Goal: Transaction & Acquisition: Subscribe to service/newsletter

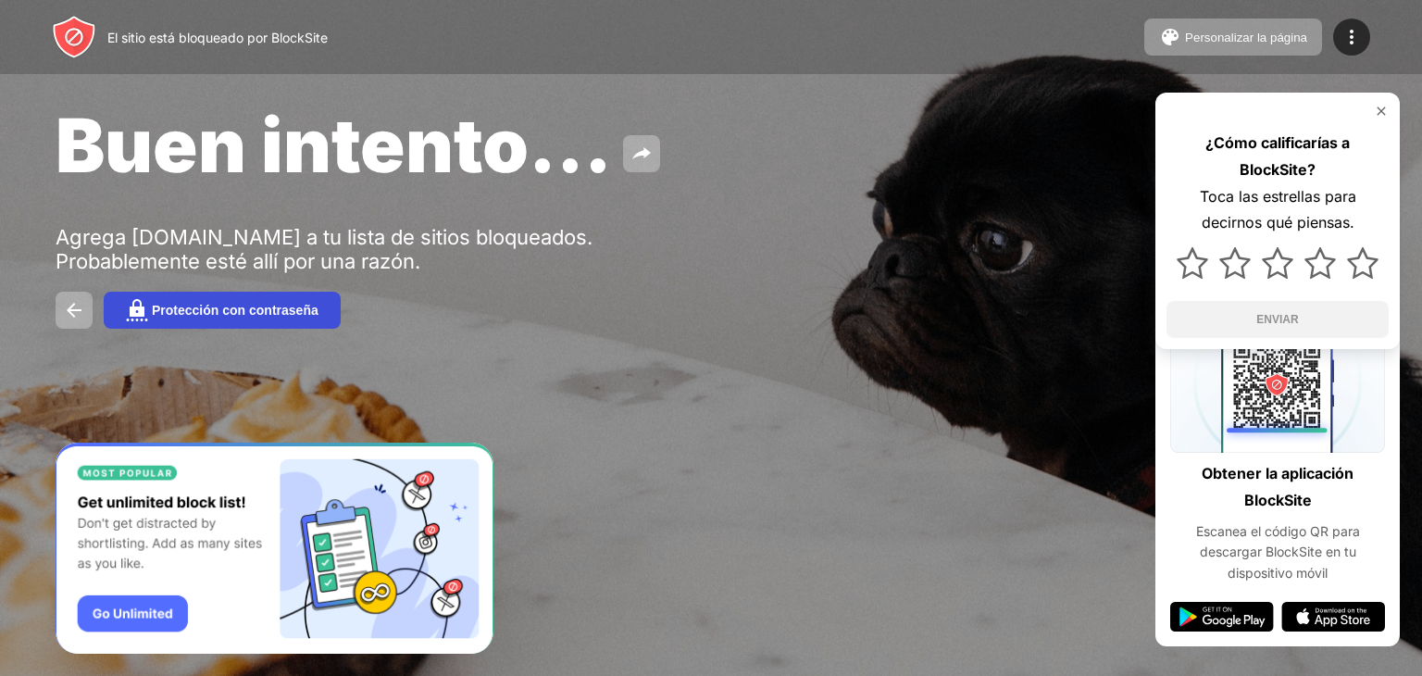
click at [292, 312] on font "Protección con contraseña" at bounding box center [235, 310] width 167 height 15
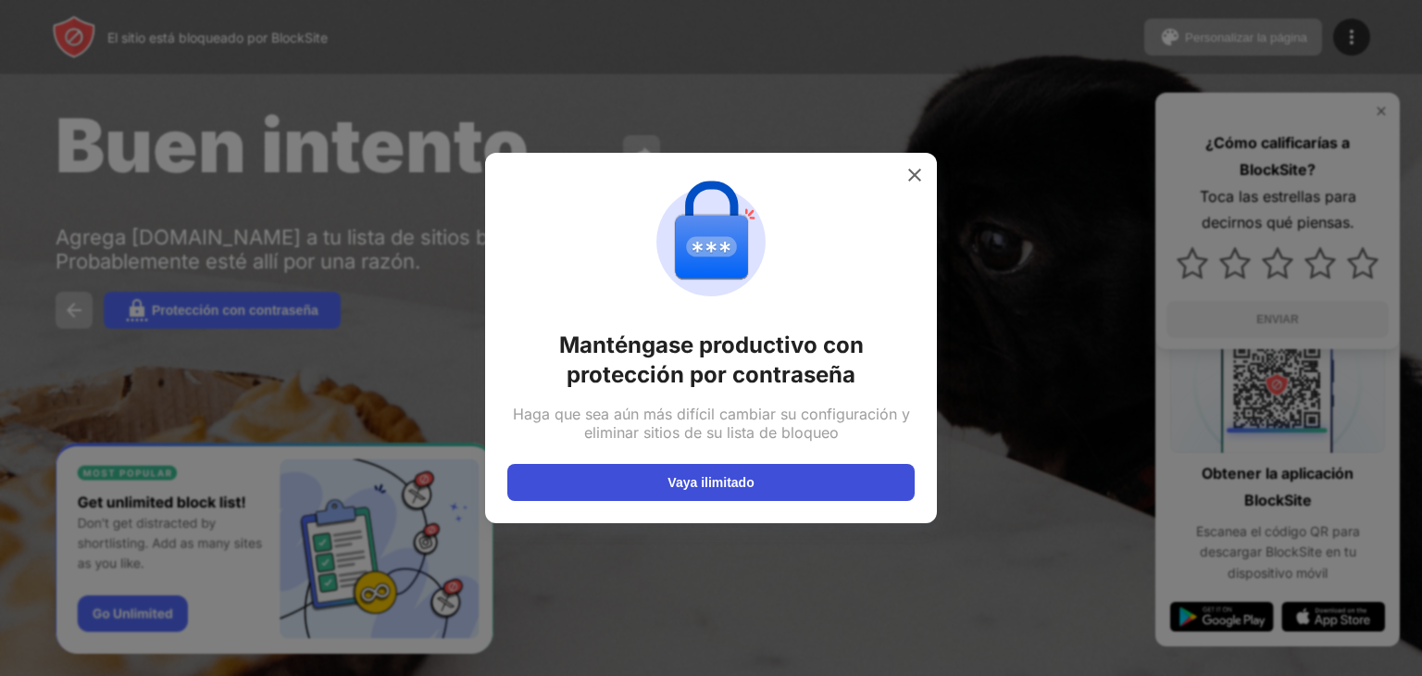
click at [768, 470] on button "Vaya ilimitado" at bounding box center [710, 482] width 407 height 37
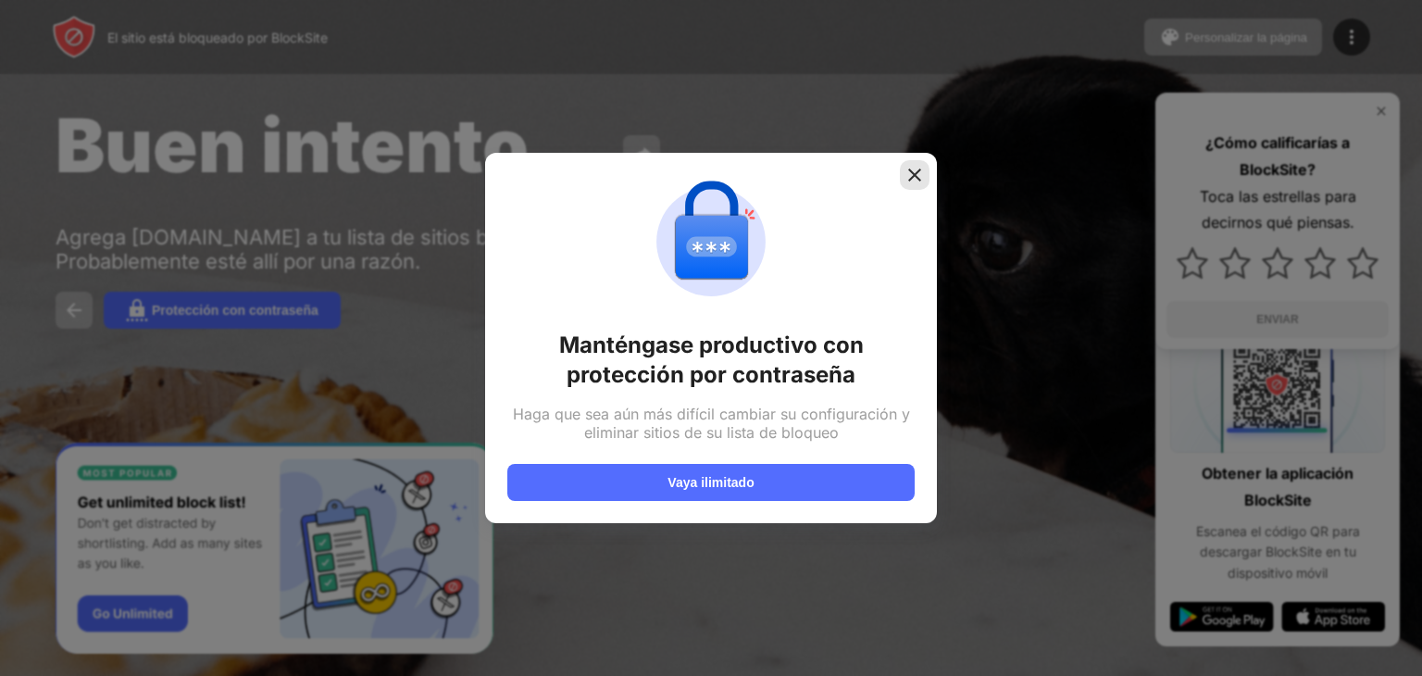
click at [925, 173] on div at bounding box center [915, 175] width 30 height 30
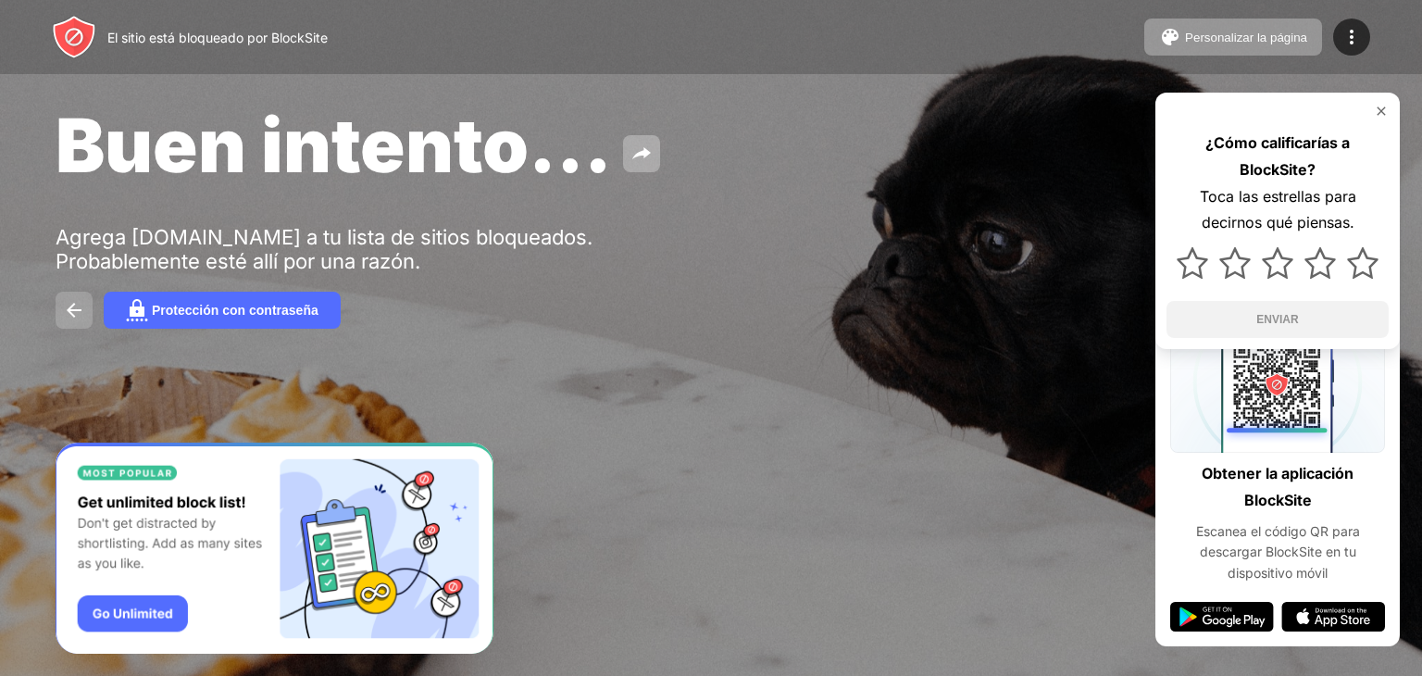
click at [70, 324] on button at bounding box center [74, 310] width 37 height 37
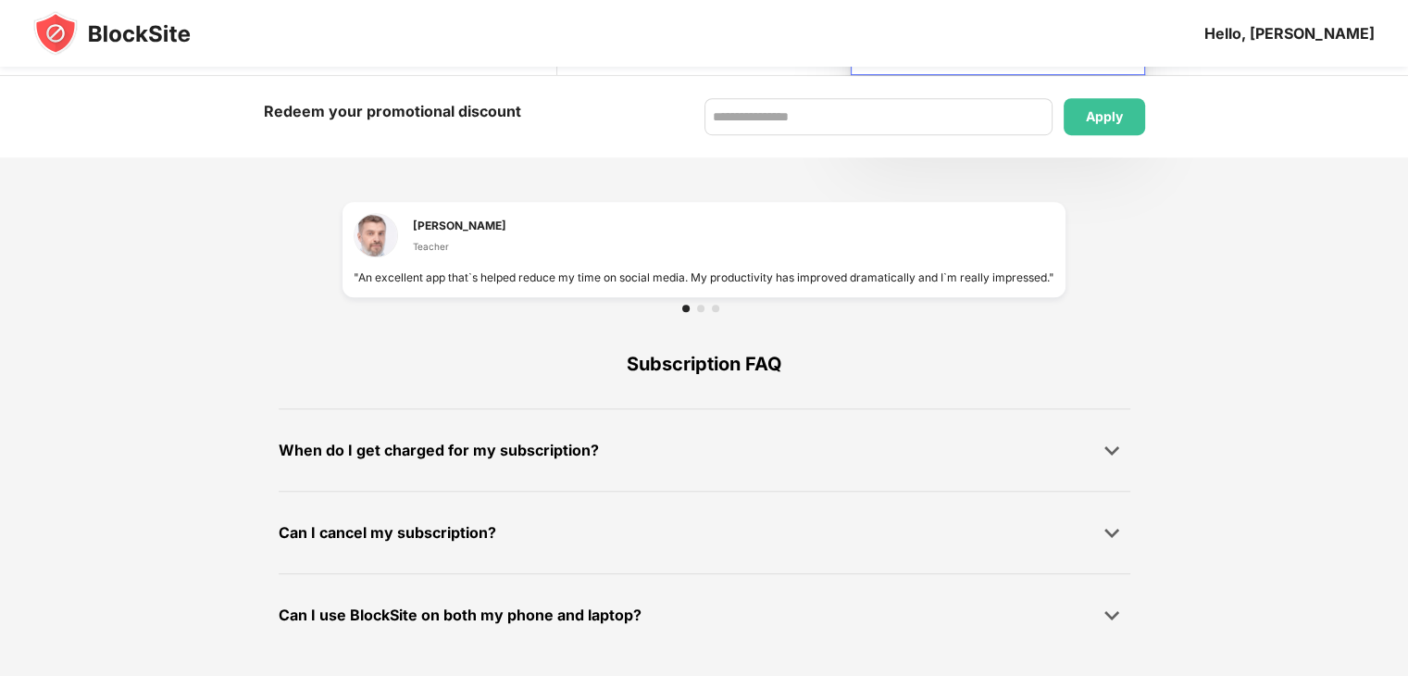
scroll to position [1221, 0]
click at [640, 516] on div "Can I cancel my subscription?" at bounding box center [705, 531] width 852 height 37
click at [1107, 530] on img at bounding box center [1112, 531] width 19 height 19
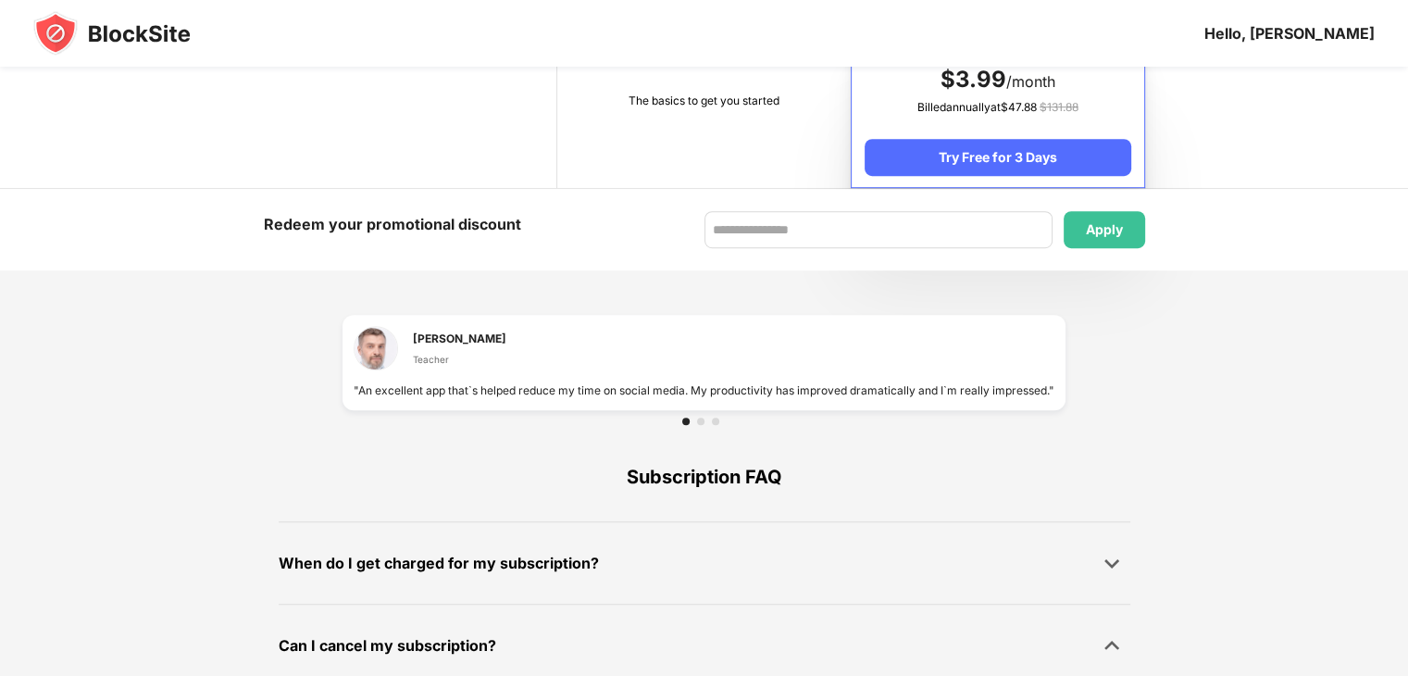
scroll to position [1100, 0]
